Goal: Check status: Check status

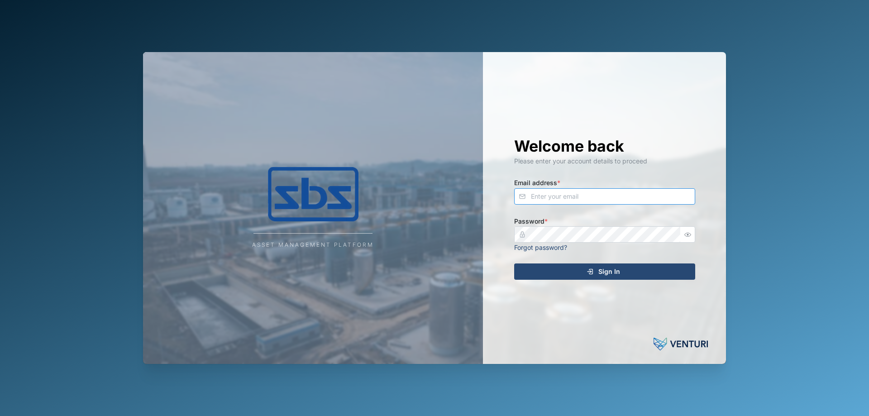
type input "[PERSON_NAME][EMAIL_ADDRESS][DOMAIN_NAME]"
click at [610, 271] on span "Sign In" at bounding box center [609, 271] width 22 height 15
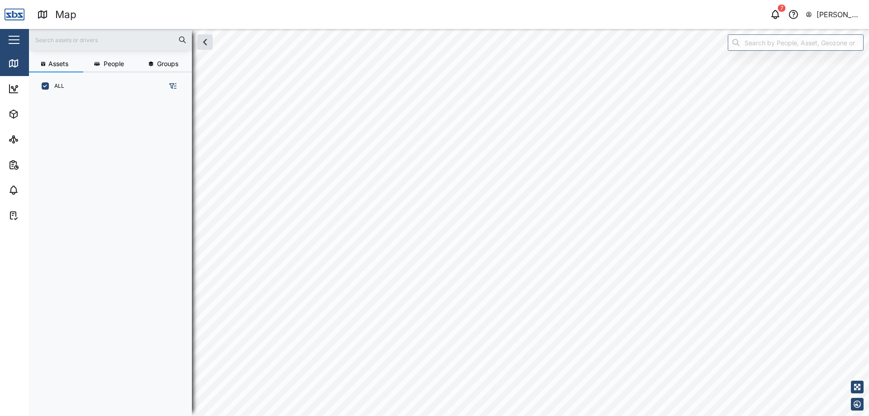
scroll to position [305, 142]
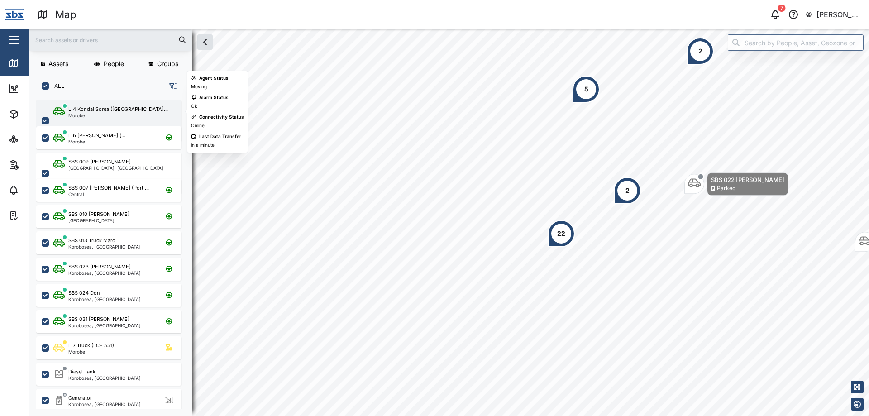
click at [124, 111] on div "L-4 Kondai Sorea ([GEOGRAPHIC_DATA]... [GEOGRAPHIC_DATA]" at bounding box center [114, 120] width 123 height 31
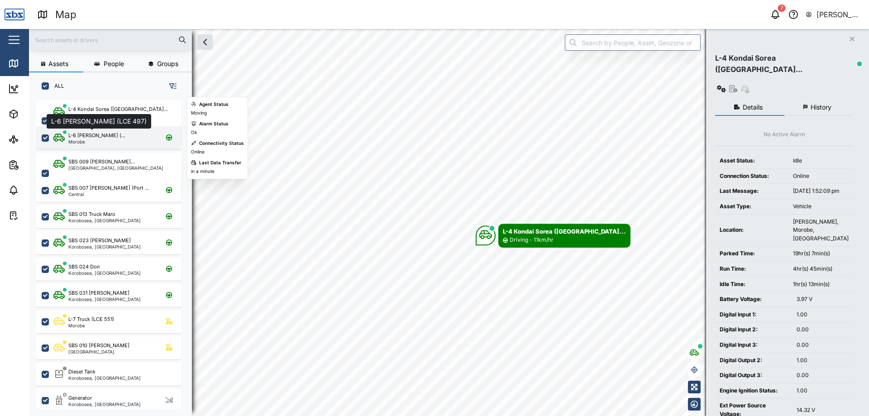
click at [103, 139] on div "L-6 [PERSON_NAME] (..." at bounding box center [96, 136] width 57 height 8
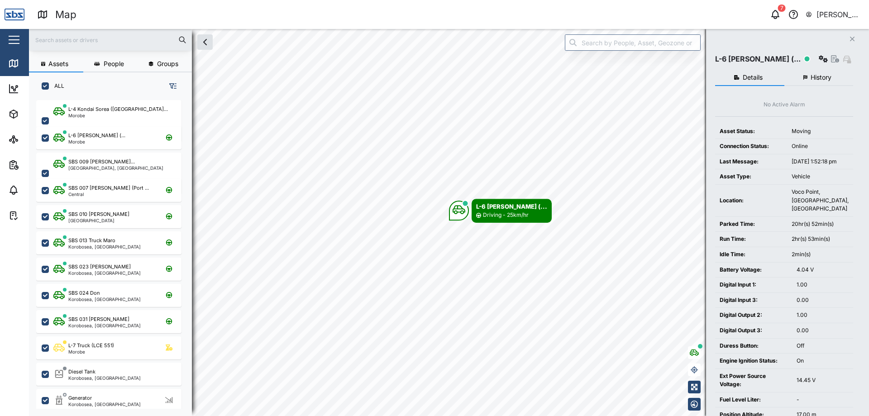
click at [820, 79] on span "History" at bounding box center [821, 77] width 21 height 6
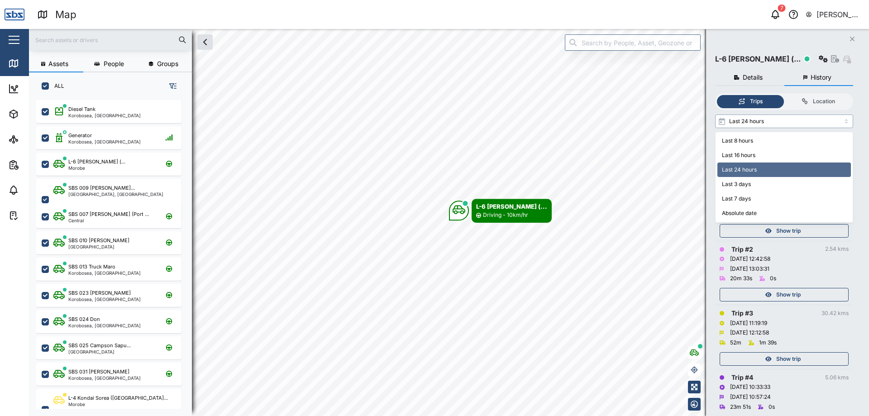
click at [835, 122] on input "Last 24 hours" at bounding box center [784, 121] width 138 height 14
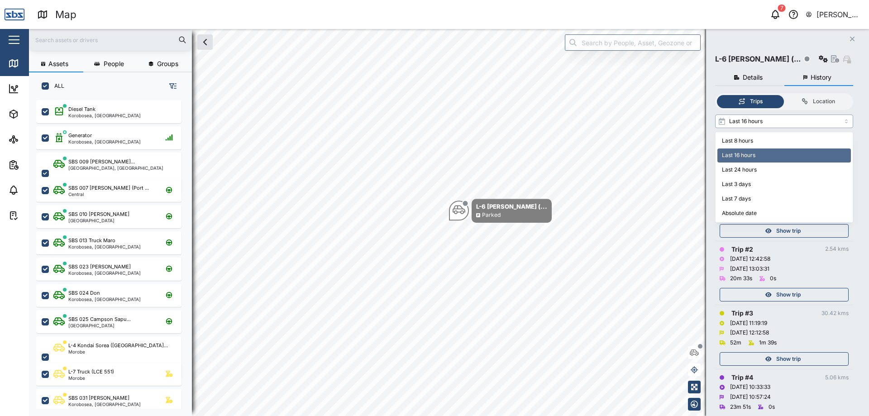
click at [809, 124] on input "Last 16 hours" at bounding box center [784, 121] width 138 height 14
type input "Last 8 hours"
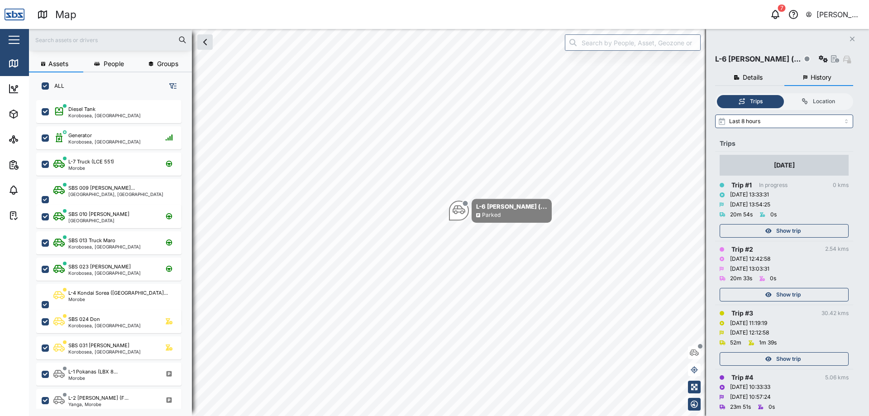
click at [790, 227] on span "Show trip" at bounding box center [788, 230] width 24 height 13
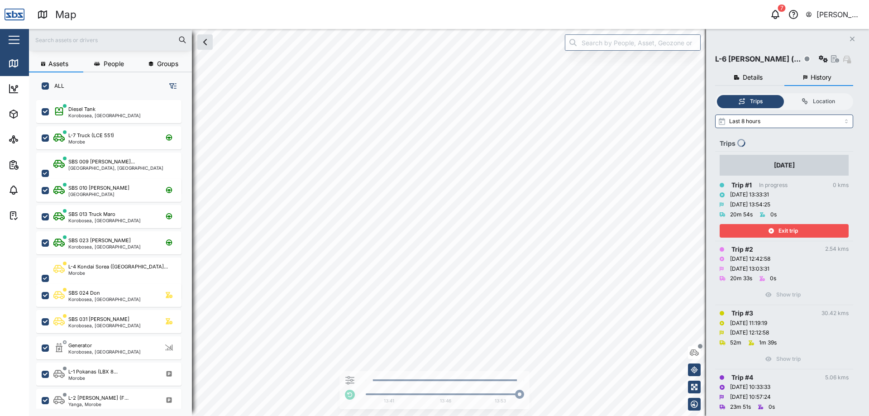
click at [790, 229] on span "Exit trip" at bounding box center [787, 230] width 19 height 13
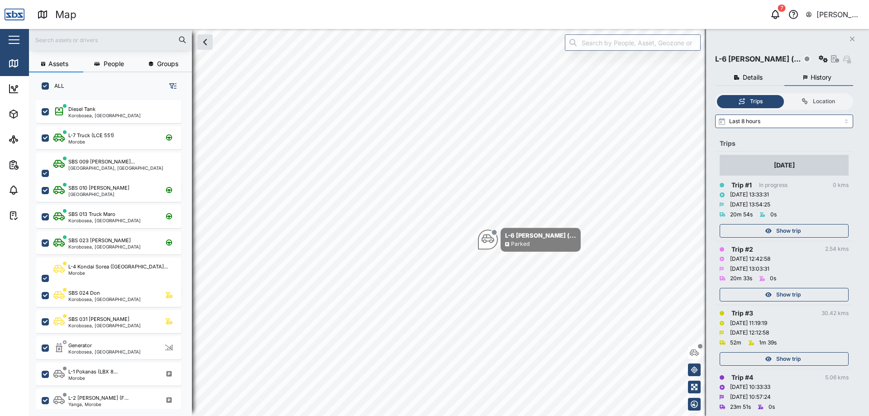
click at [812, 296] on div "Show trip" at bounding box center [783, 294] width 118 height 13
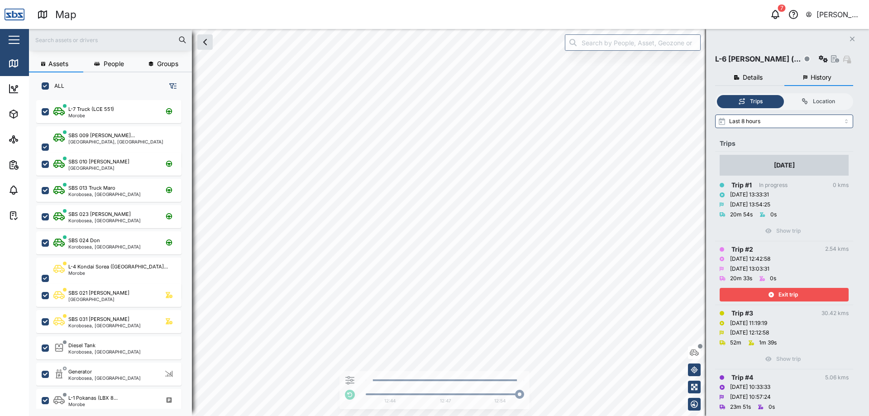
click at [767, 294] on div "Exit trip" at bounding box center [783, 294] width 118 height 13
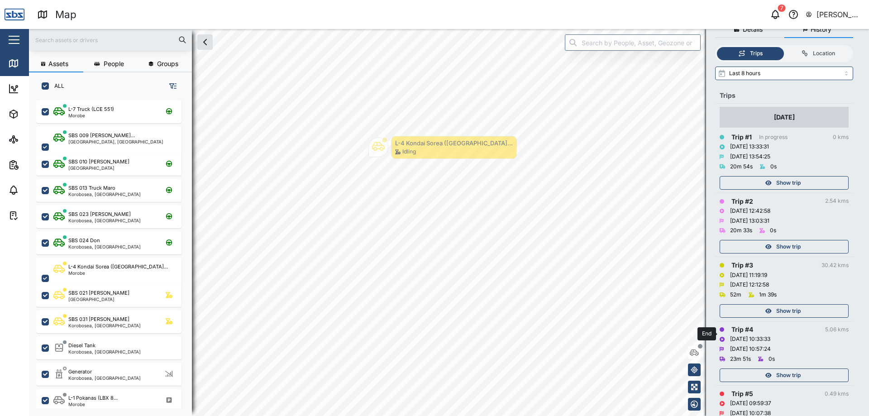
scroll to position [66, 0]
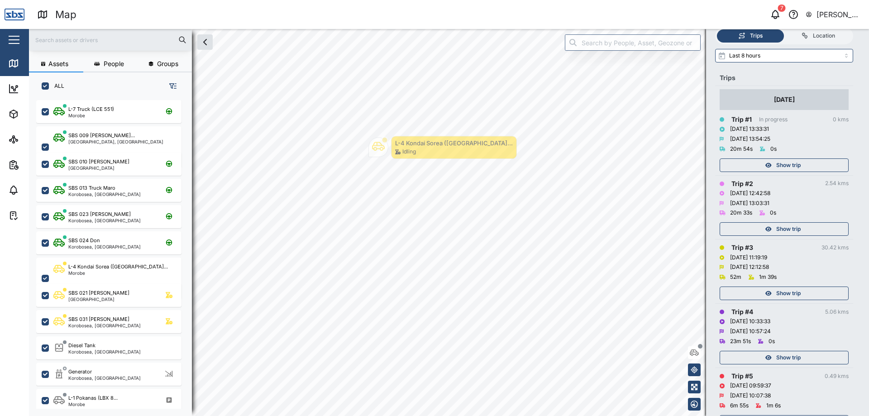
click at [805, 294] on div "Show trip" at bounding box center [783, 293] width 118 height 13
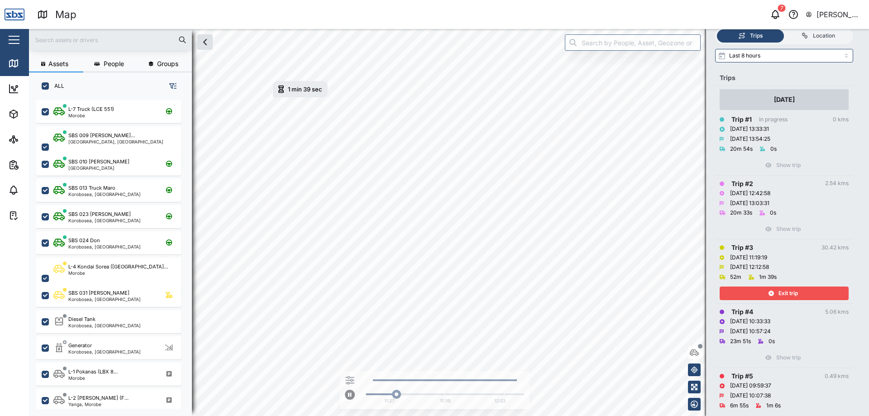
click at [805, 294] on div "Exit trip" at bounding box center [783, 293] width 118 height 13
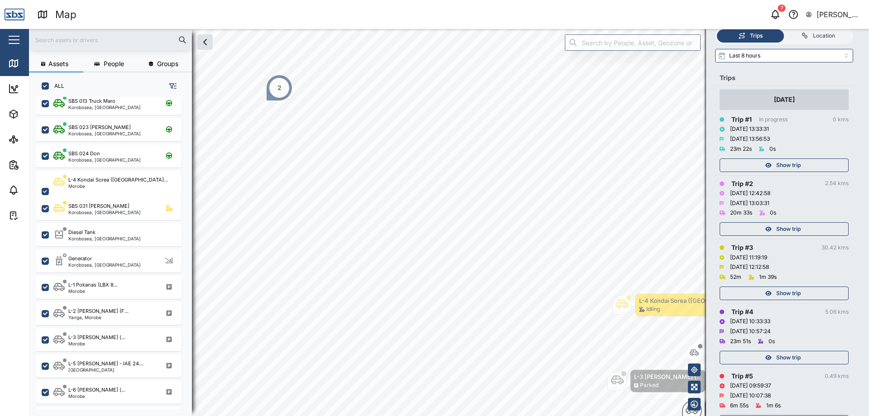
scroll to position [88, 0]
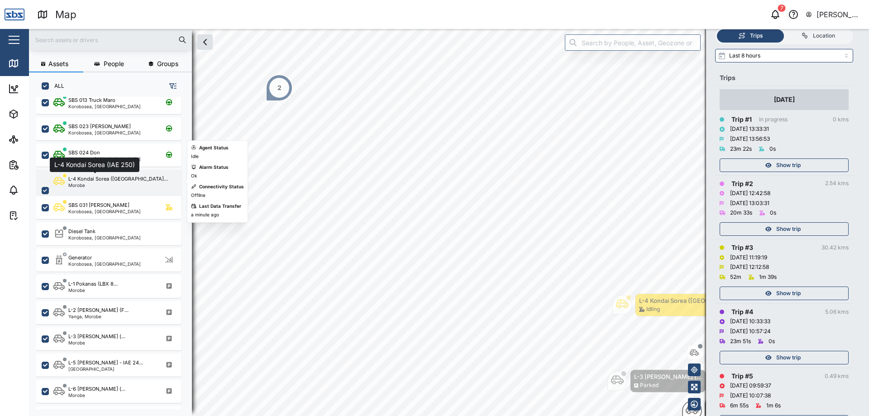
click at [114, 182] on div "L-4 Kondai Sorea ([GEOGRAPHIC_DATA]..." at bounding box center [118, 179] width 100 height 8
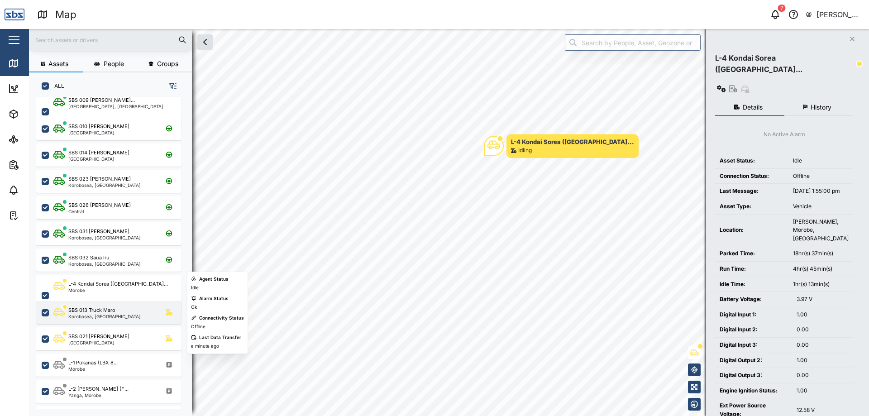
click at [105, 313] on div "SBS 013 Truck Maro" at bounding box center [91, 310] width 47 height 8
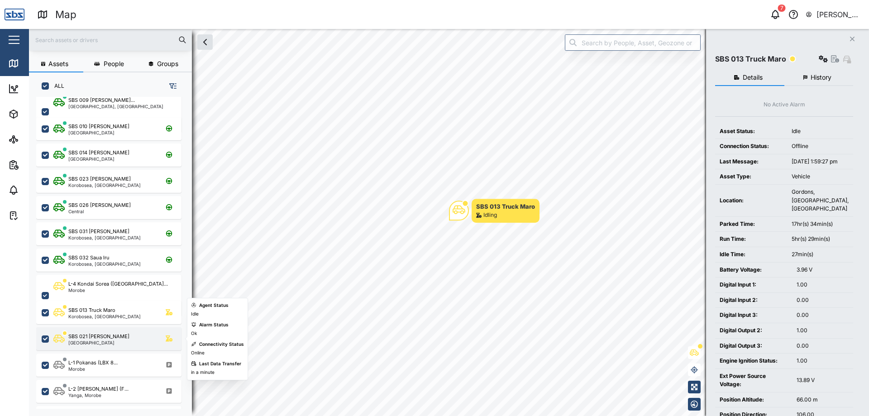
click at [106, 344] on div "[GEOGRAPHIC_DATA]" at bounding box center [98, 342] width 61 height 5
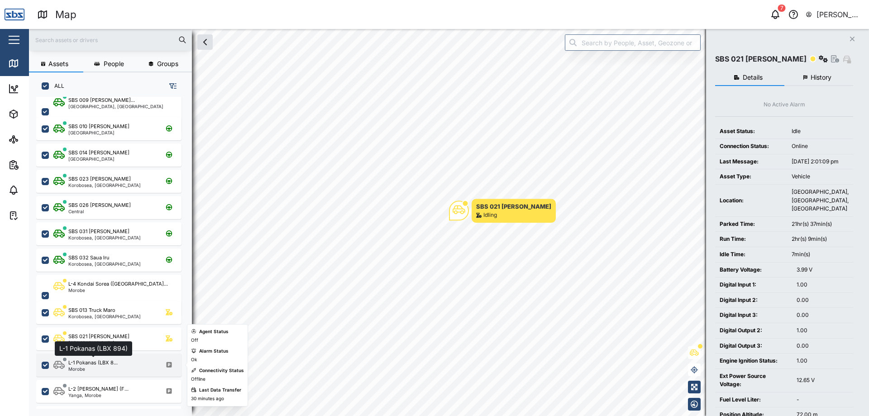
click at [103, 364] on div "L-1 Pokanas (LBX 8..." at bounding box center [92, 363] width 49 height 8
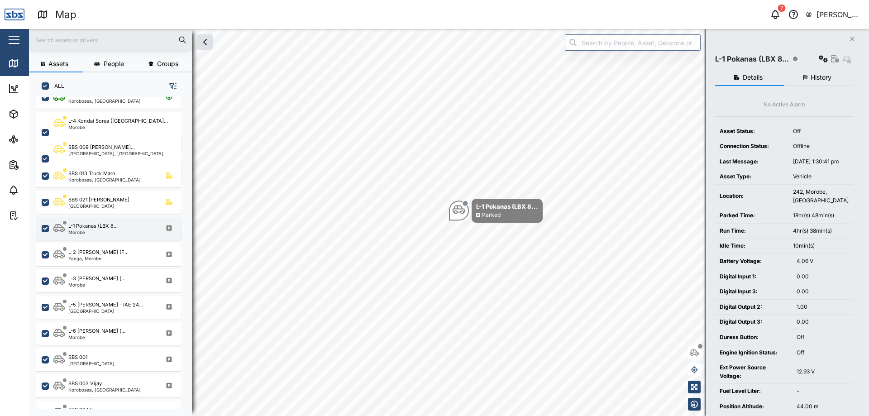
scroll to position [224, 0]
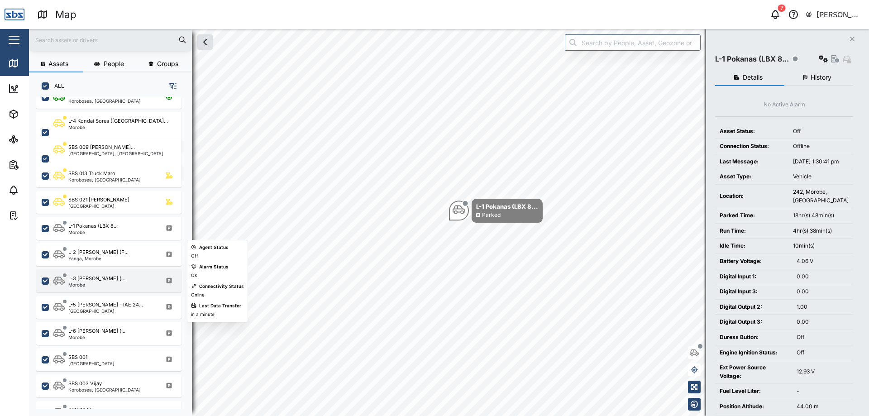
click at [116, 289] on div "L-3 [PERSON_NAME] (... [GEOGRAPHIC_DATA]" at bounding box center [108, 280] width 145 height 23
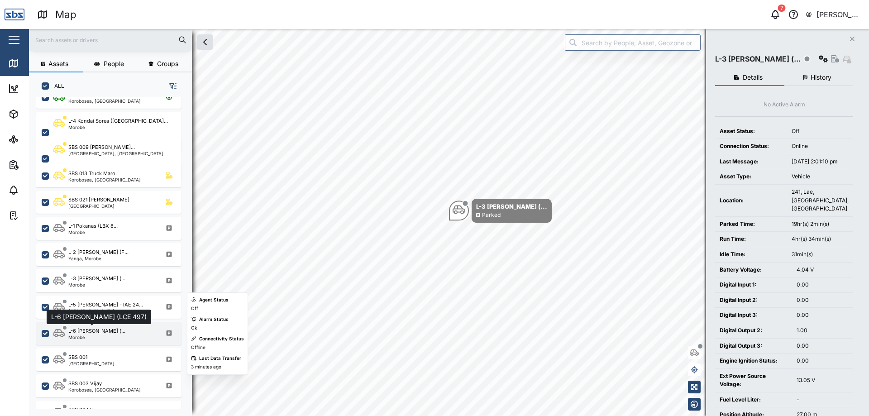
click at [114, 328] on div "L-6 [PERSON_NAME] (..." at bounding box center [96, 331] width 57 height 8
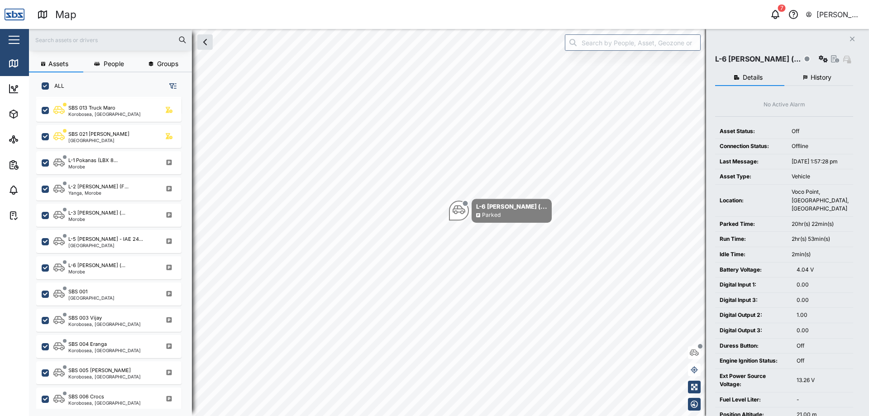
scroll to position [298, 0]
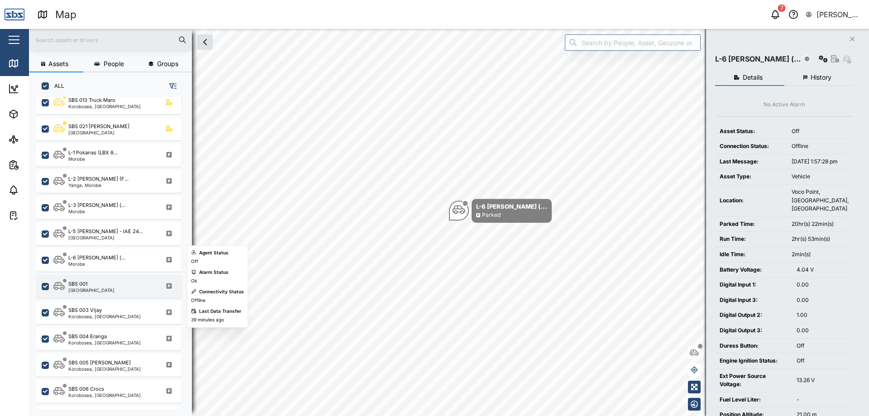
click at [110, 285] on div "SBS 001 [GEOGRAPHIC_DATA]" at bounding box center [114, 286] width 123 height 12
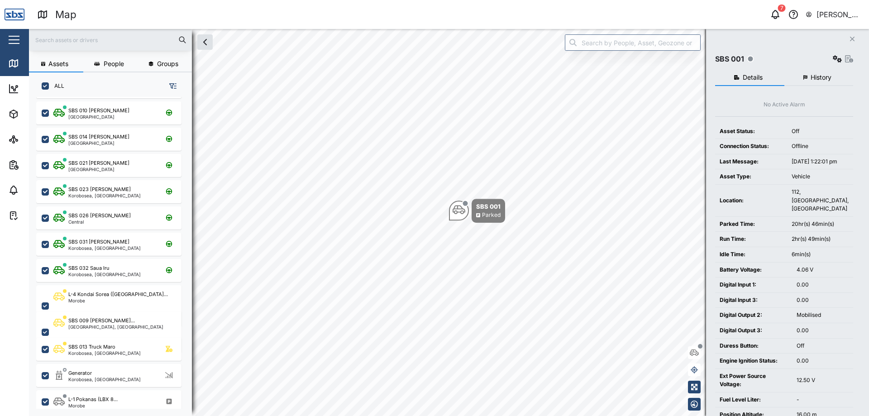
scroll to position [29, 0]
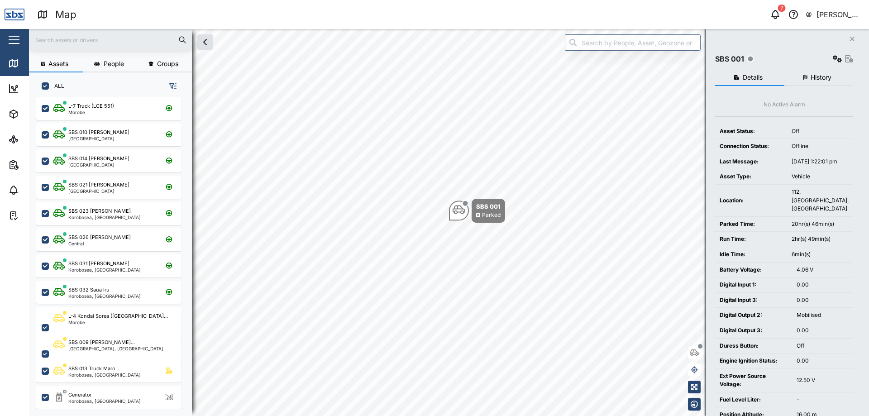
click at [137, 278] on div "SBS 032 Saua Iru Korobosea, [GEOGRAPHIC_DATA]" at bounding box center [108, 290] width 145 height 26
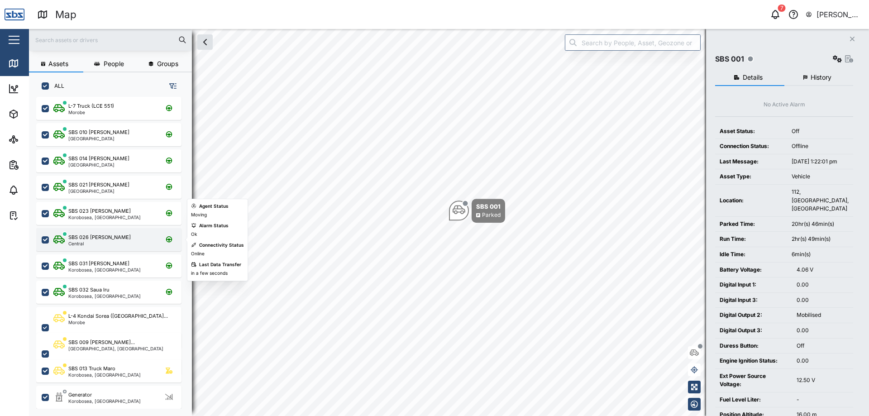
click at [134, 248] on div "SBS 026 [PERSON_NAME] Central" at bounding box center [108, 239] width 145 height 23
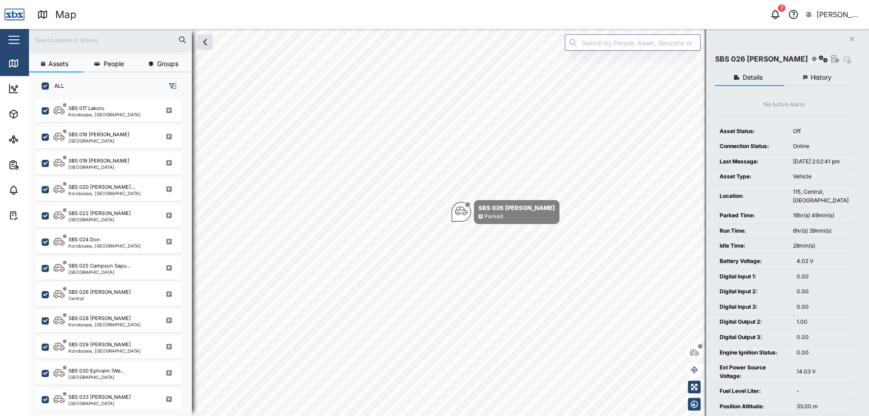
scroll to position [736, 0]
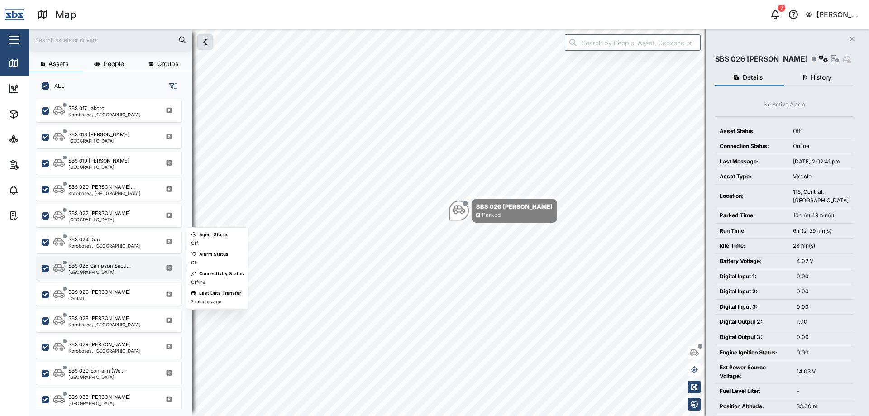
click at [140, 267] on div "SBS 025 Campson Sapu... [GEOGRAPHIC_DATA]" at bounding box center [114, 268] width 123 height 12
